Goal: Find specific page/section: Find specific page/section

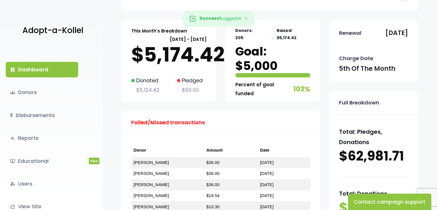
scroll to position [21, 0]
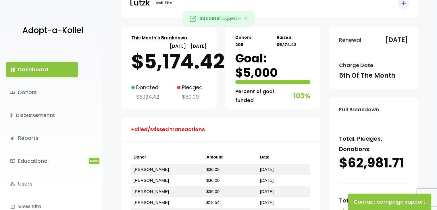
drag, startPoint x: 441, startPoint y: 42, endPoint x: 424, endPoint y: 53, distance: 19.5
click at [424, 53] on html "Success! Logged in Adopt-a-Kollel dashboard Dashboard groups Donors $ Disbursem…" at bounding box center [218, 180] width 437 height 403
click at [30, 92] on link "groups Donors" at bounding box center [42, 92] width 72 height 16
